Goal: Information Seeking & Learning: Learn about a topic

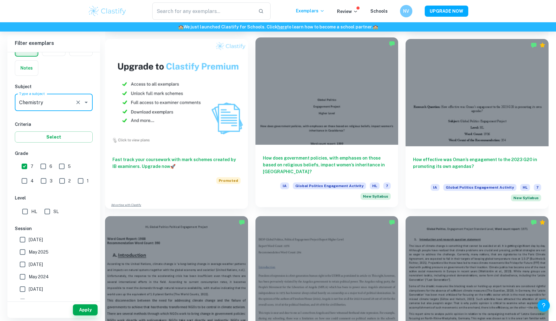
scroll to position [511, 0]
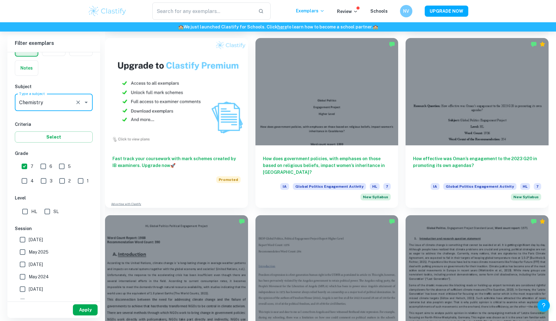
click at [83, 309] on button "Apply" at bounding box center [85, 309] width 25 height 11
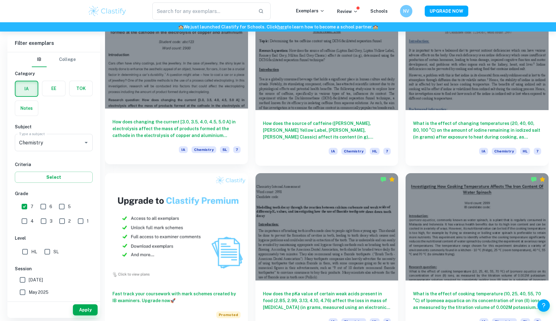
scroll to position [285, 0]
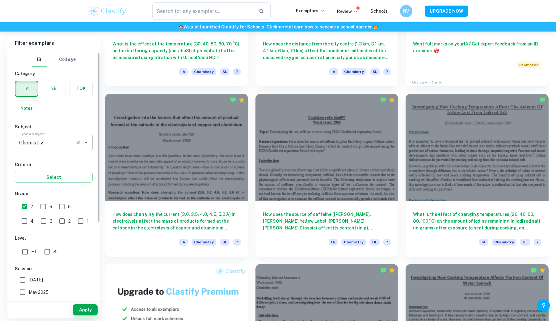
click at [70, 144] on input "Chemistry" at bounding box center [45, 143] width 55 height 12
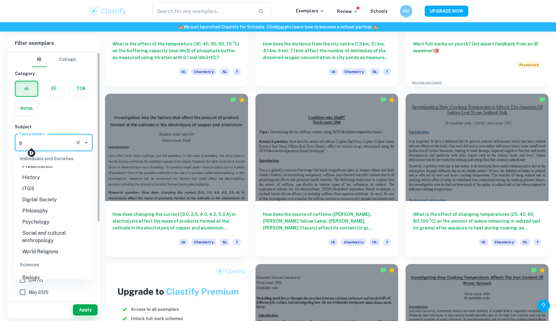
scroll to position [0, 0]
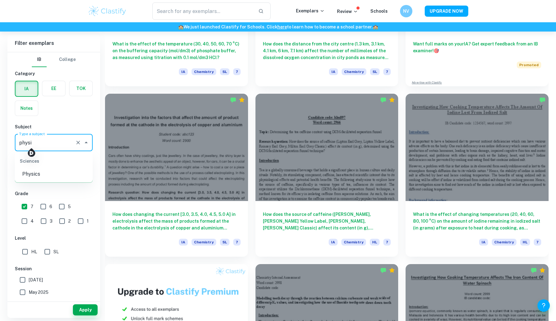
click at [49, 169] on li "Physics" at bounding box center [54, 173] width 78 height 11
type input "Physics"
click at [92, 313] on button "Apply" at bounding box center [85, 309] width 25 height 11
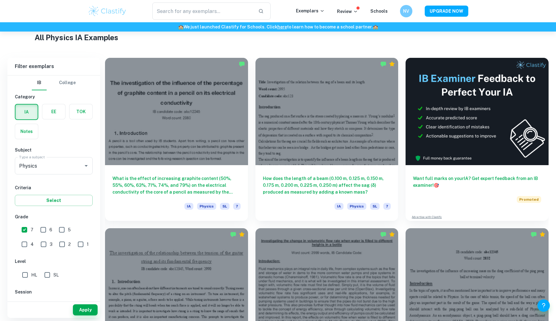
click at [253, 148] on div "How does the length of a beam (0.100 m, 0.125 m, 0.150 m, 0.175 m, 0.200 m, 0.2…" at bounding box center [323, 135] width 151 height 170
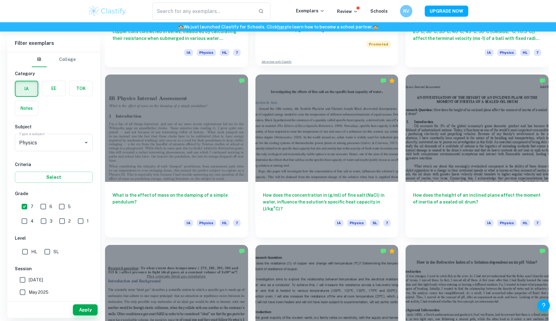
scroll to position [1488, 0]
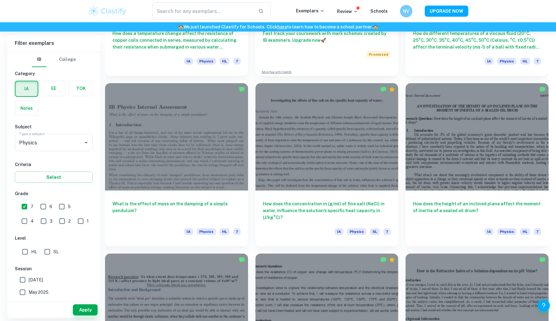
click at [402, 137] on div "How does the height of an inclined plane affect the moment of inertia of a seal…" at bounding box center [473, 161] width 151 height 170
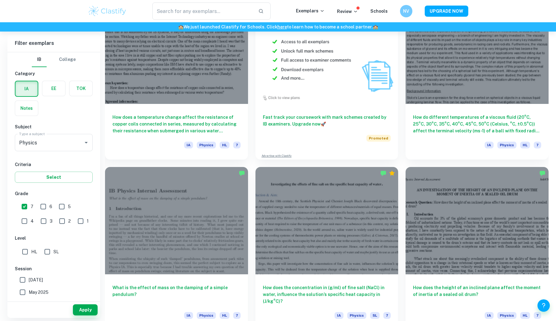
scroll to position [1405, 0]
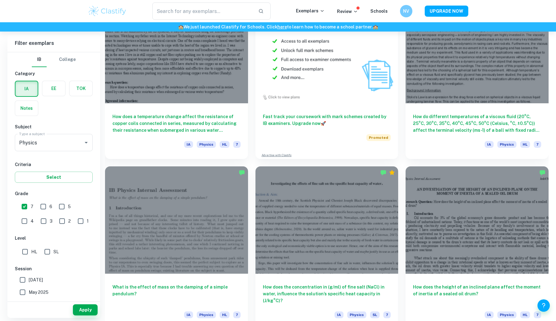
click at [541, 162] on div "How does the height of an inclined plane affect the moment of inertia of a seal…" at bounding box center [473, 244] width 151 height 170
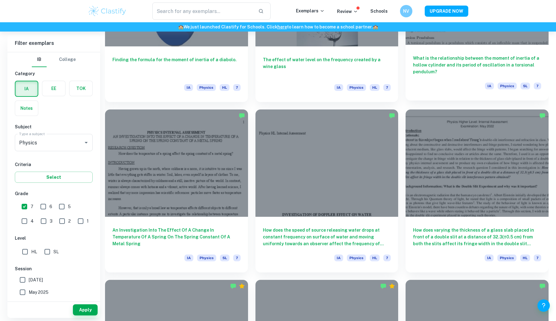
scroll to position [3536, 0]
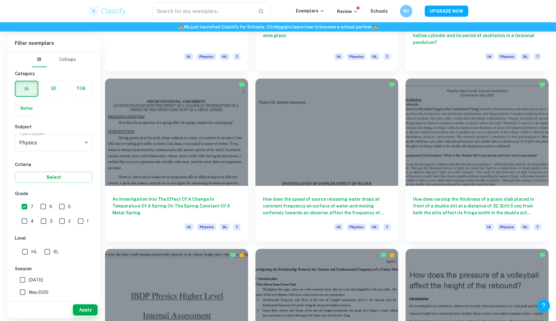
click at [403, 82] on div "How does varying the thickness of a glass slab placed in front of a double slit…" at bounding box center [473, 156] width 151 height 170
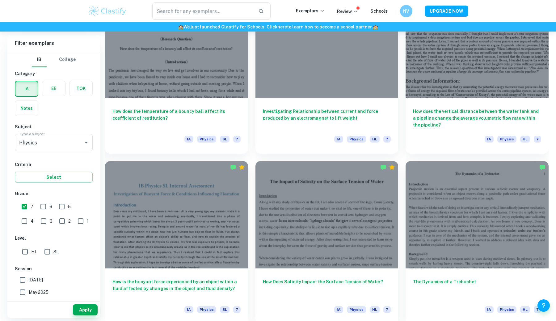
scroll to position [4357, 0]
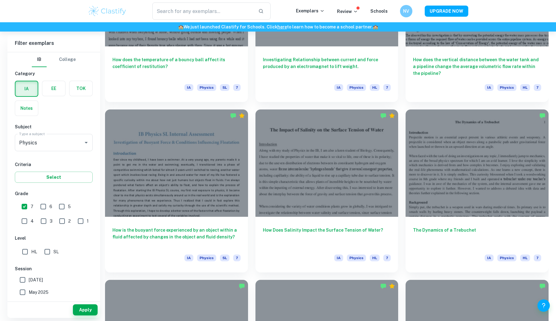
click at [404, 37] on div "How does the vertical distance between the water tank and a pipeline change the…" at bounding box center [473, 17] width 151 height 170
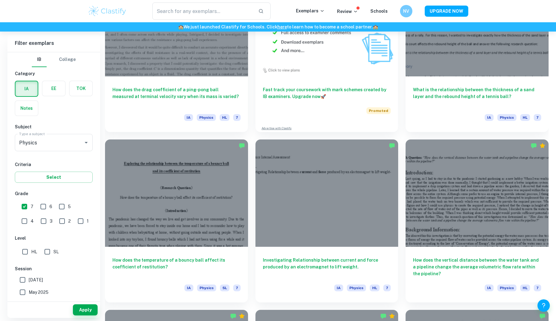
click at [401, 41] on div "What is the relationship between the thickness of a sand layer and the rebound …" at bounding box center [473, 47] width 151 height 170
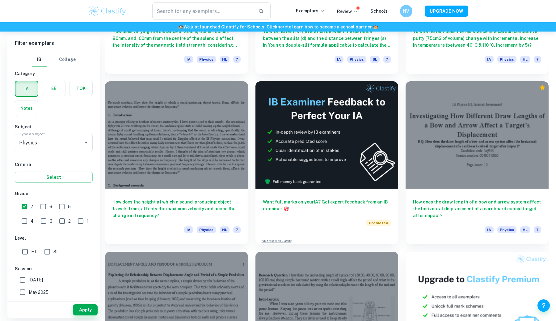
scroll to position [7454, 0]
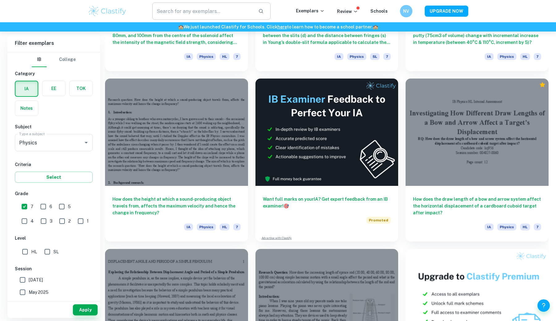
click at [204, 8] on input "text" at bounding box center [202, 10] width 101 height 17
type input "photoelectric"
